Goal: Task Accomplishment & Management: Use online tool/utility

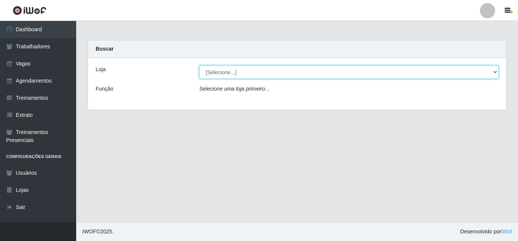
click at [284, 72] on select "[Selecione...] Jaguaribe Grill Restaurante" at bounding box center [348, 71] width 299 height 13
select select "311"
click at [199, 65] on select "[Selecione...] Jaguaribe Grill Restaurante" at bounding box center [348, 71] width 299 height 13
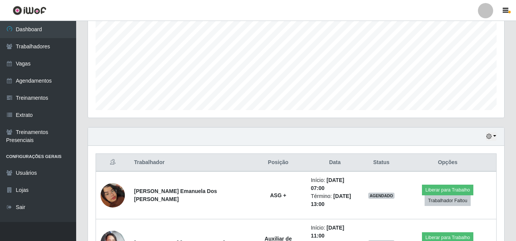
scroll to position [208, 0]
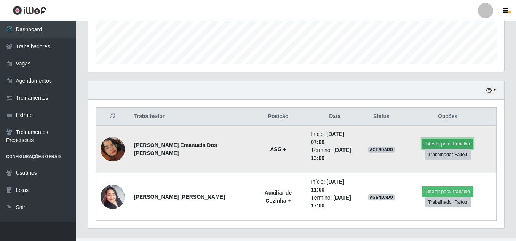
click at [438, 142] on button "Liberar para Trabalho" at bounding box center [447, 144] width 51 height 11
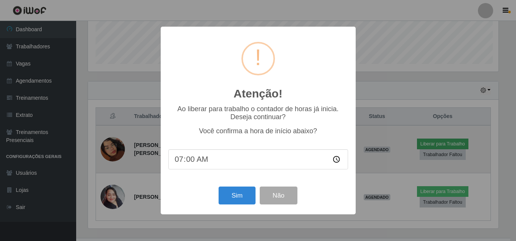
scroll to position [158, 412]
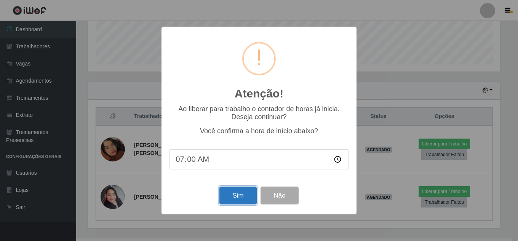
click at [245, 194] on button "Sim" at bounding box center [237, 195] width 37 height 18
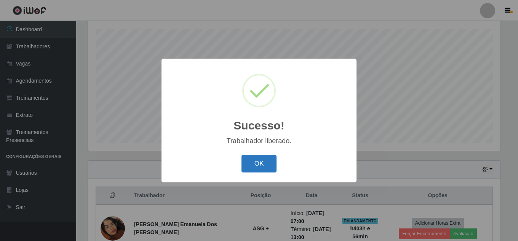
click at [265, 160] on button "OK" at bounding box center [258, 164] width 35 height 18
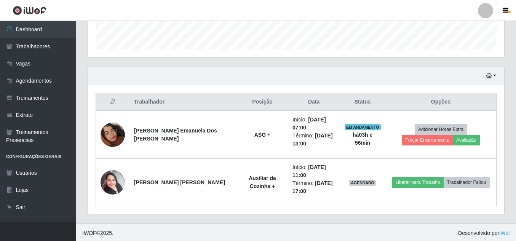
scroll to position [223, 0]
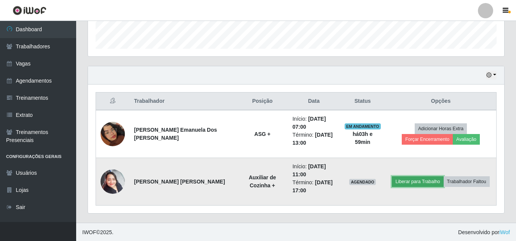
click at [406, 182] on button "Liberar para Trabalho" at bounding box center [417, 181] width 51 height 11
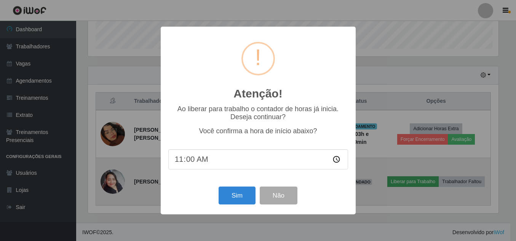
scroll to position [158, 412]
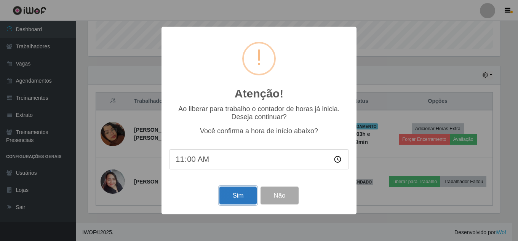
click at [239, 195] on button "Sim" at bounding box center [237, 195] width 37 height 18
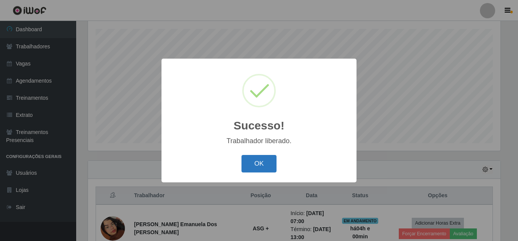
click at [254, 168] on button "OK" at bounding box center [258, 164] width 35 height 18
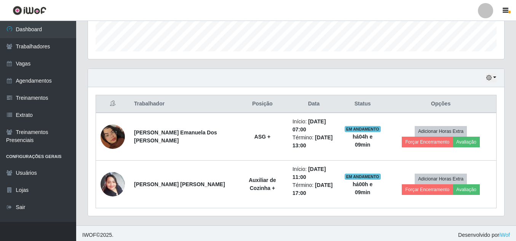
scroll to position [224, 0]
